Goal: Navigation & Orientation: Find specific page/section

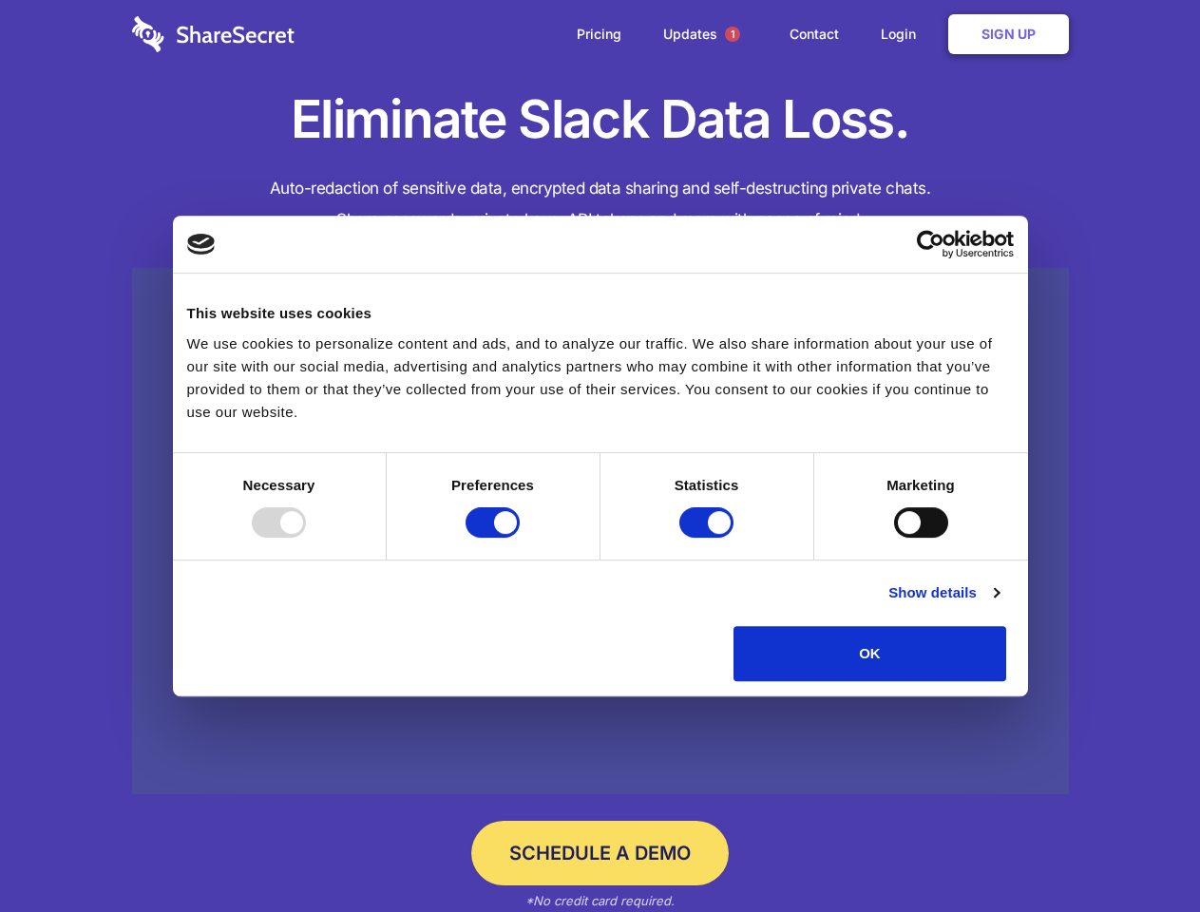
click at [306, 538] on div at bounding box center [279, 522] width 54 height 30
click at [520, 538] on input "Preferences" at bounding box center [492, 522] width 54 height 30
checkbox input "false"
click at [709, 538] on input "Statistics" at bounding box center [706, 522] width 54 height 30
checkbox input "false"
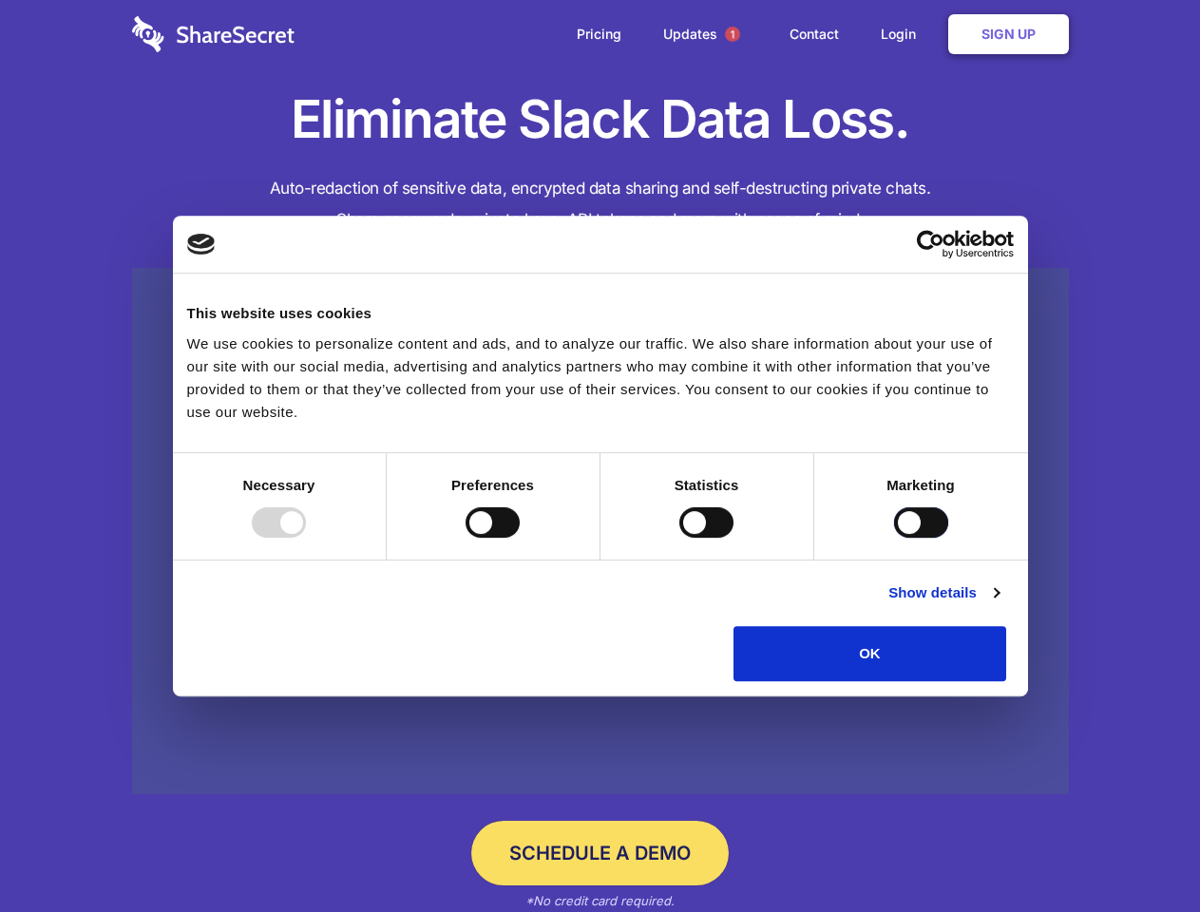
click at [894, 538] on input "Marketing" at bounding box center [921, 522] width 54 height 30
checkbox input "true"
click at [998, 604] on link "Show details" at bounding box center [943, 592] width 110 height 23
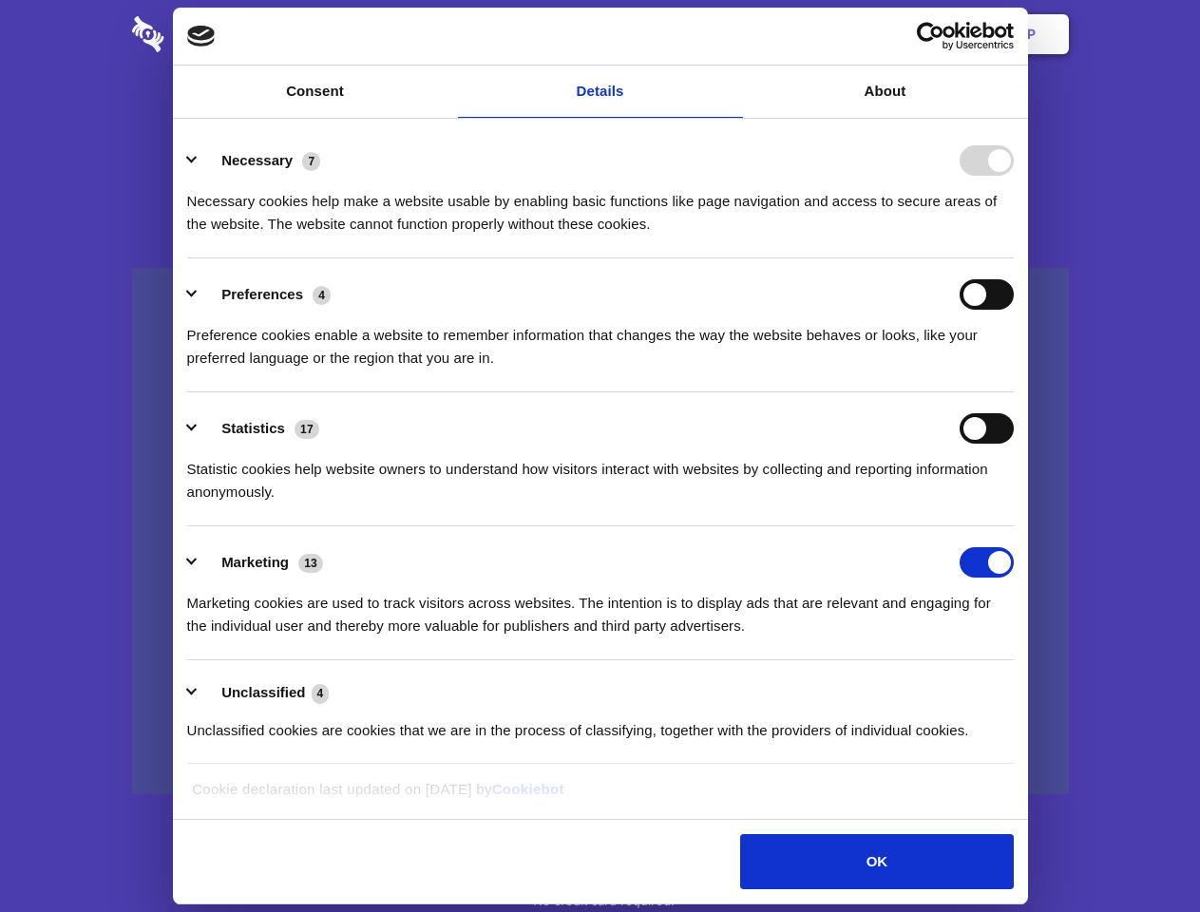
click at [1013, 258] on li "Necessary 7 Necessary cookies help make a website usable by enabling basic func…" at bounding box center [600, 191] width 826 height 134
click at [731, 34] on span "1" at bounding box center [732, 34] width 15 height 15
